Goal: Transaction & Acquisition: Purchase product/service

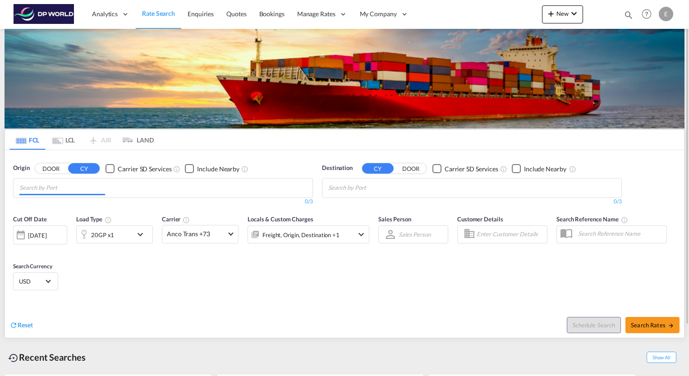
click at [155, 185] on md-chips at bounding box center [163, 187] width 299 height 19
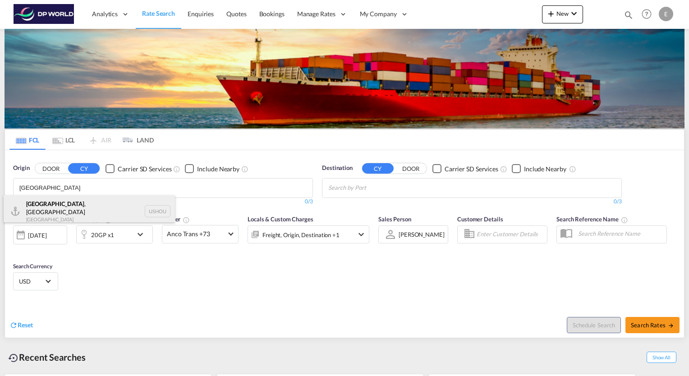
type input "[GEOGRAPHIC_DATA]"
click at [60, 206] on div "[GEOGRAPHIC_DATA] , [GEOGRAPHIC_DATA] [GEOGRAPHIC_DATA] USHOU" at bounding box center [89, 211] width 171 height 32
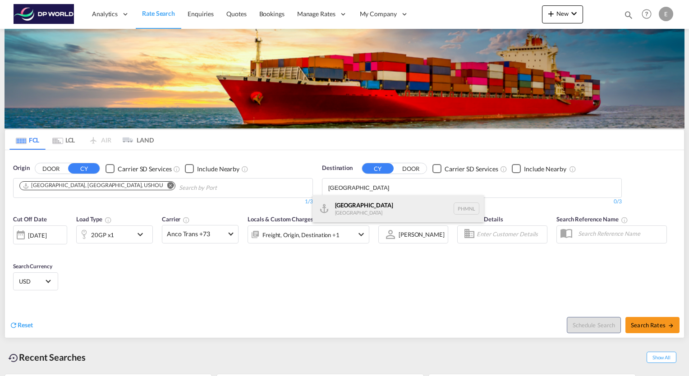
type input "[GEOGRAPHIC_DATA]"
click at [344, 204] on div "[GEOGRAPHIC_DATA] [GEOGRAPHIC_DATA] PHMNL" at bounding box center [397, 208] width 171 height 27
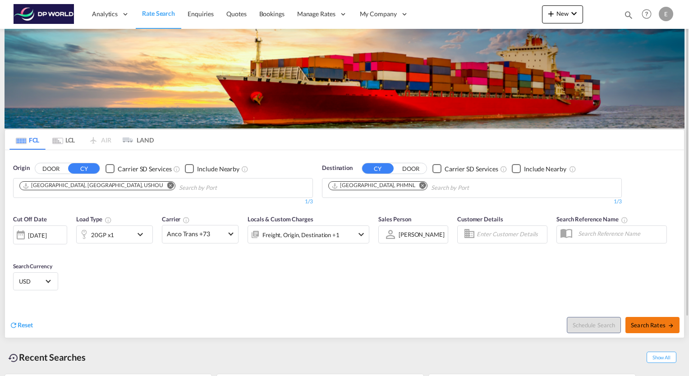
click at [638, 325] on span "Search Rates" at bounding box center [652, 324] width 43 height 7
type input "USHOU to PHMNL / [DATE]"
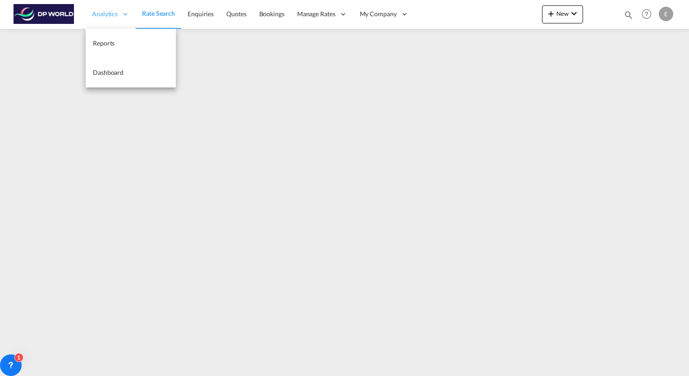
click at [112, 15] on span "Analytics" at bounding box center [105, 13] width 26 height 9
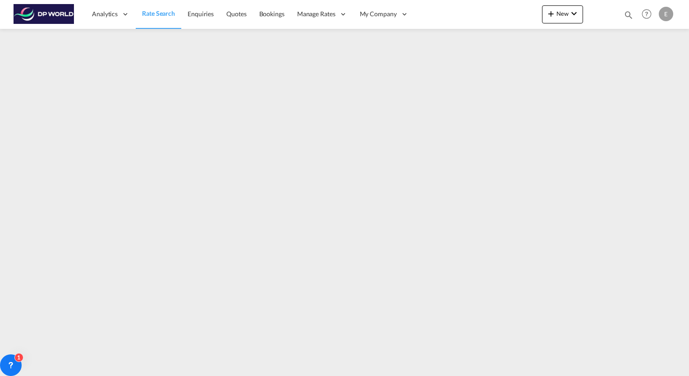
click at [157, 14] on span "Rate Search" at bounding box center [158, 13] width 33 height 8
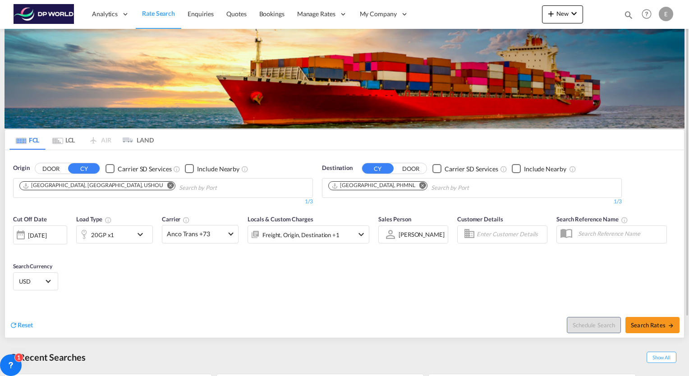
click at [140, 237] on md-icon "icon-chevron-down" at bounding box center [142, 234] width 15 height 11
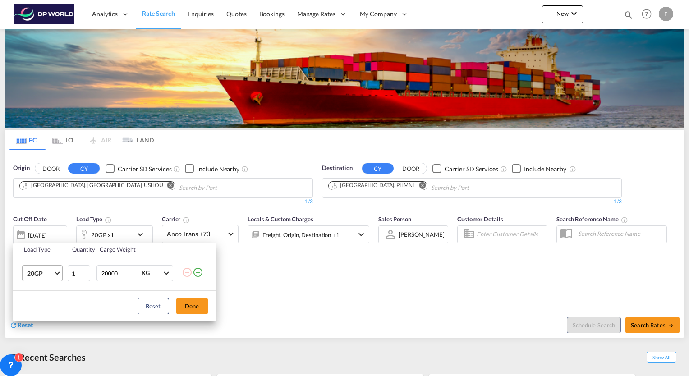
click at [56, 272] on span "Choose: \a20GP" at bounding box center [57, 272] width 5 height 5
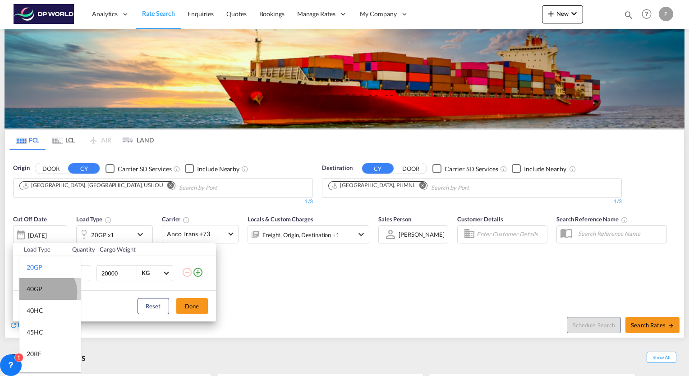
click at [46, 292] on md-option "40GP" at bounding box center [49, 289] width 61 height 22
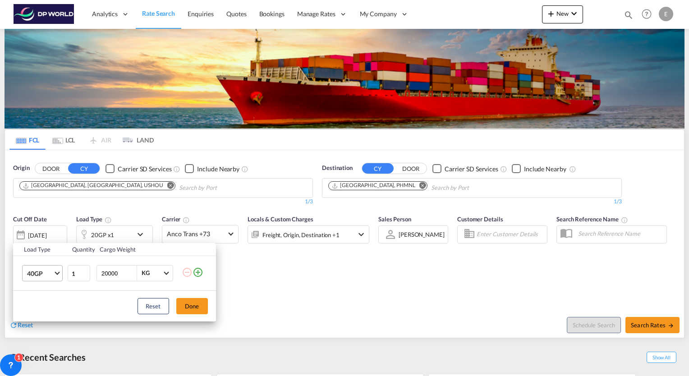
click at [56, 272] on span "Choose: \a40GP" at bounding box center [57, 272] width 5 height 5
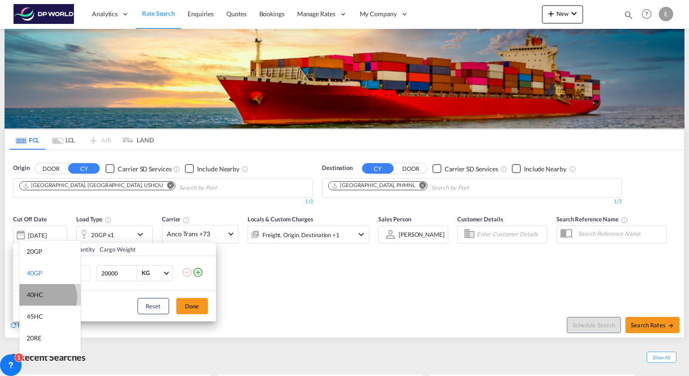
drag, startPoint x: 45, startPoint y: 297, endPoint x: 83, endPoint y: 297, distance: 37.9
click at [46, 297] on md-option "40HC" at bounding box center [49, 295] width 61 height 22
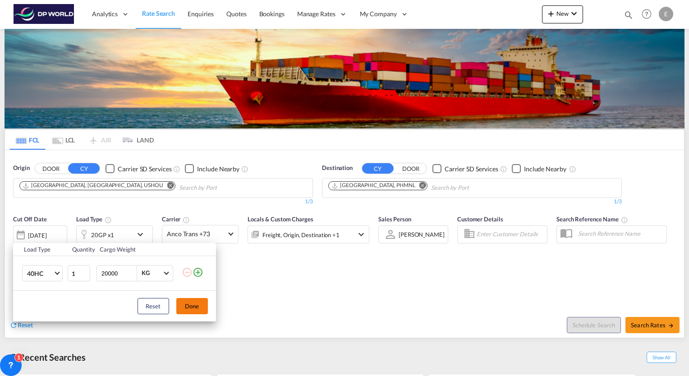
click at [187, 311] on button "Done" at bounding box center [192, 306] width 32 height 16
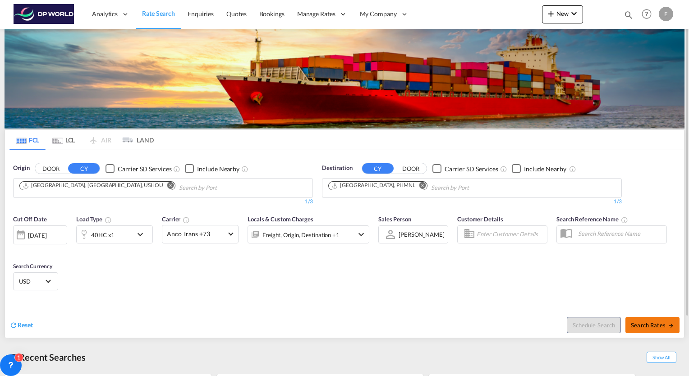
click at [662, 325] on span "Search Rates" at bounding box center [652, 324] width 43 height 7
type input "USHOU to PHMNL / [DATE]"
click at [419, 183] on md-icon "Remove" at bounding box center [422, 185] width 7 height 7
click at [386, 183] on input "Chips input." at bounding box center [371, 188] width 86 height 14
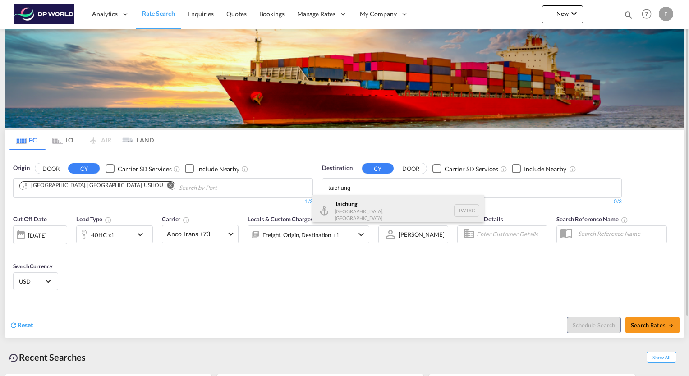
type input "taichung"
click at [355, 210] on div "Taichung Taiwan, Province of China TWTXG" at bounding box center [397, 210] width 171 height 31
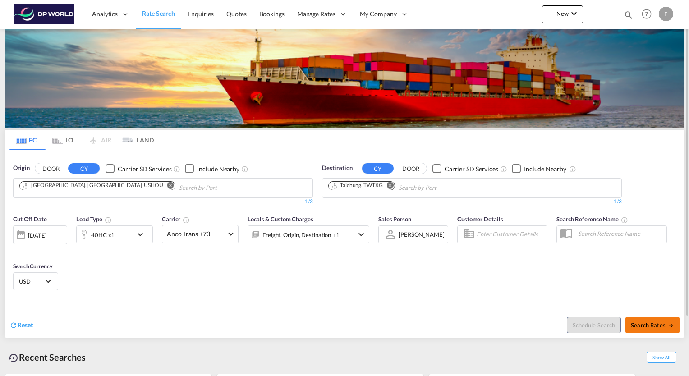
click at [653, 322] on span "Search Rates" at bounding box center [652, 324] width 43 height 7
type input "USHOU to TWTXG / 11 Aug 2025"
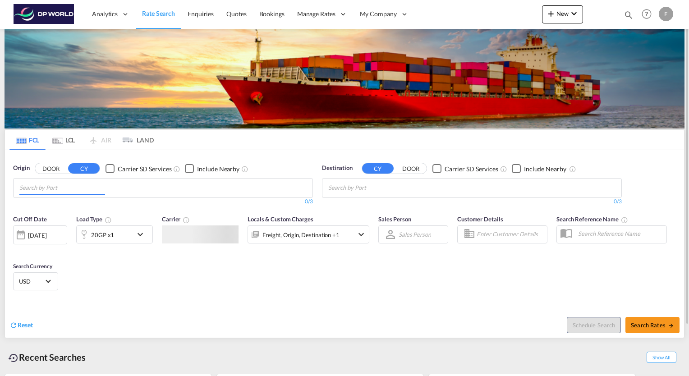
click at [142, 187] on md-chips at bounding box center [163, 187] width 299 height 19
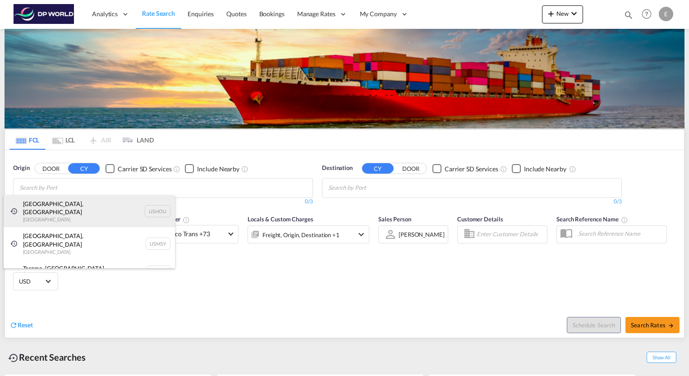
click at [45, 205] on div "Houston, TX United States USHOU" at bounding box center [89, 211] width 171 height 32
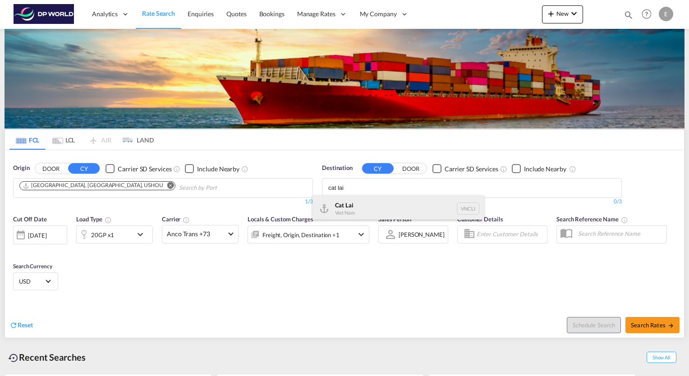
type input "cat lai"
click at [344, 205] on div "Cat Lai Viet Nam VNCLI" at bounding box center [397, 208] width 171 height 27
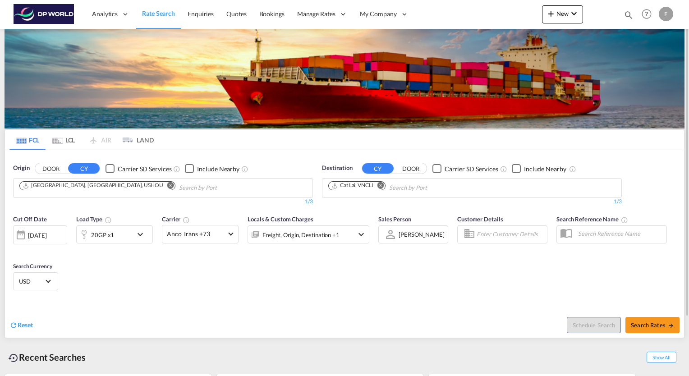
click at [142, 235] on md-icon "icon-chevron-down" at bounding box center [142, 234] width 15 height 11
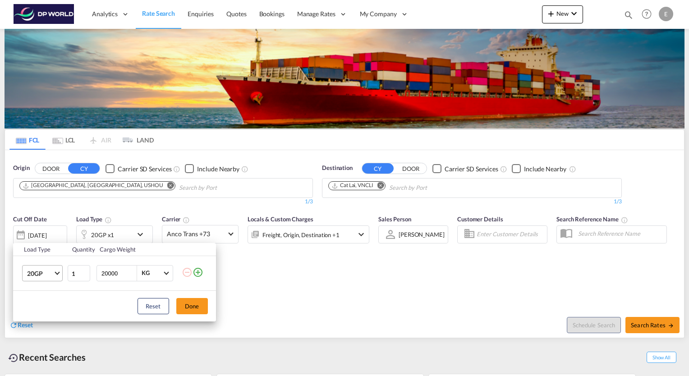
click at [59, 274] on md-select-value "20GP" at bounding box center [44, 272] width 36 height 15
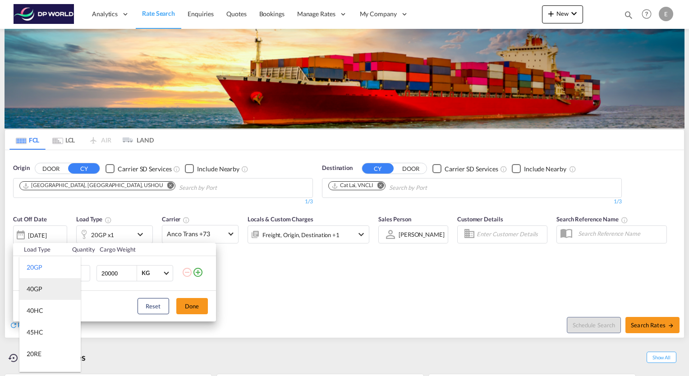
click at [43, 291] on md-option "40GP" at bounding box center [49, 289] width 61 height 22
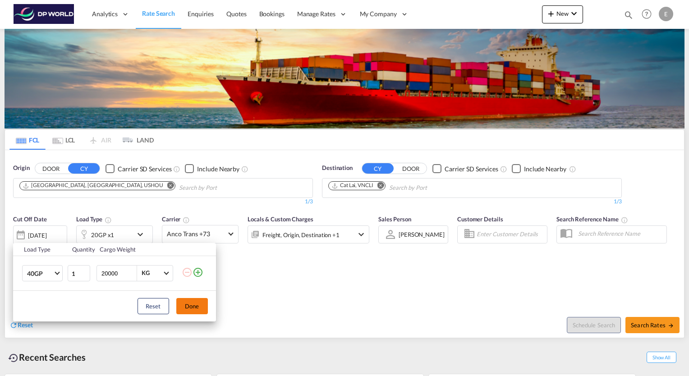
click at [193, 306] on button "Done" at bounding box center [192, 306] width 32 height 16
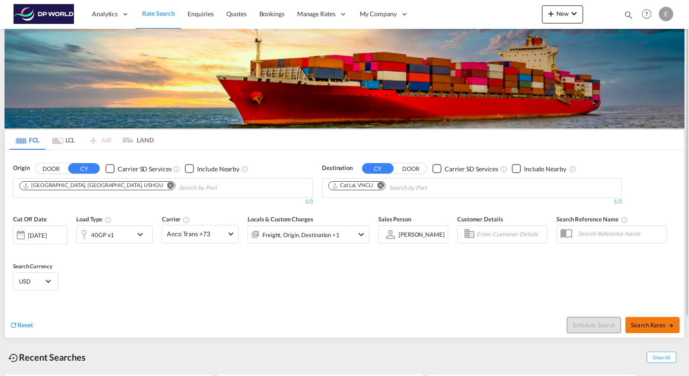
click at [663, 323] on span "Search Rates" at bounding box center [652, 324] width 43 height 7
type input "USHOU to VNCLI / 11 Aug 2025"
